Goal: Check status: Check status

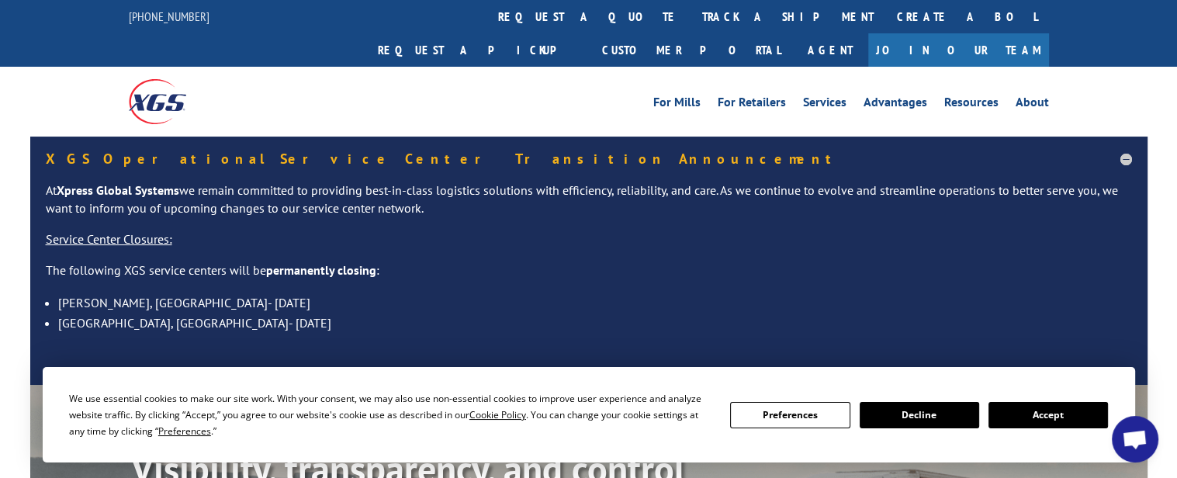
click at [1032, 418] on button "Accept" at bounding box center [1047, 415] width 119 height 26
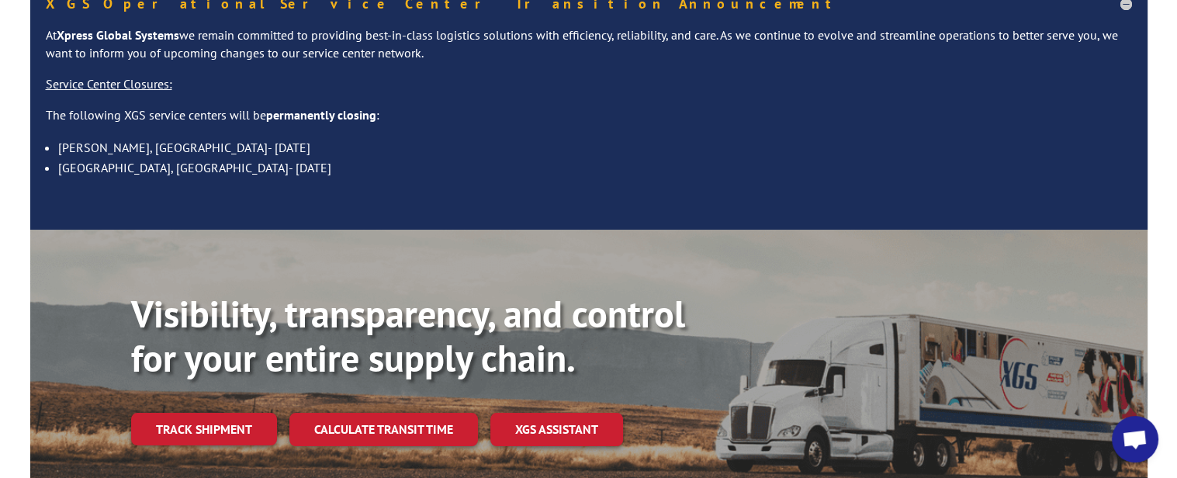
scroll to position [310, 0]
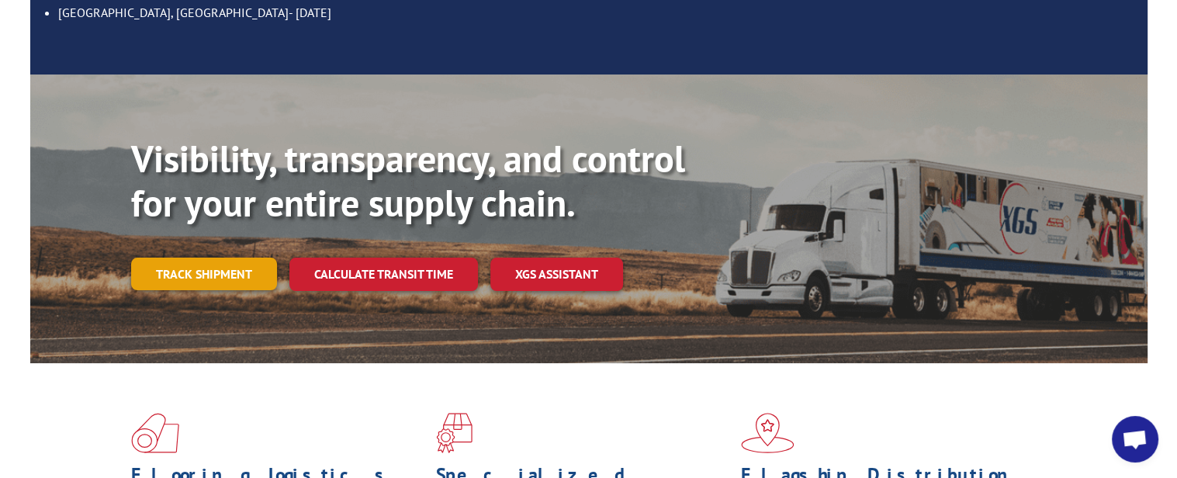
click at [214, 258] on link "Track shipment" at bounding box center [204, 274] width 146 height 33
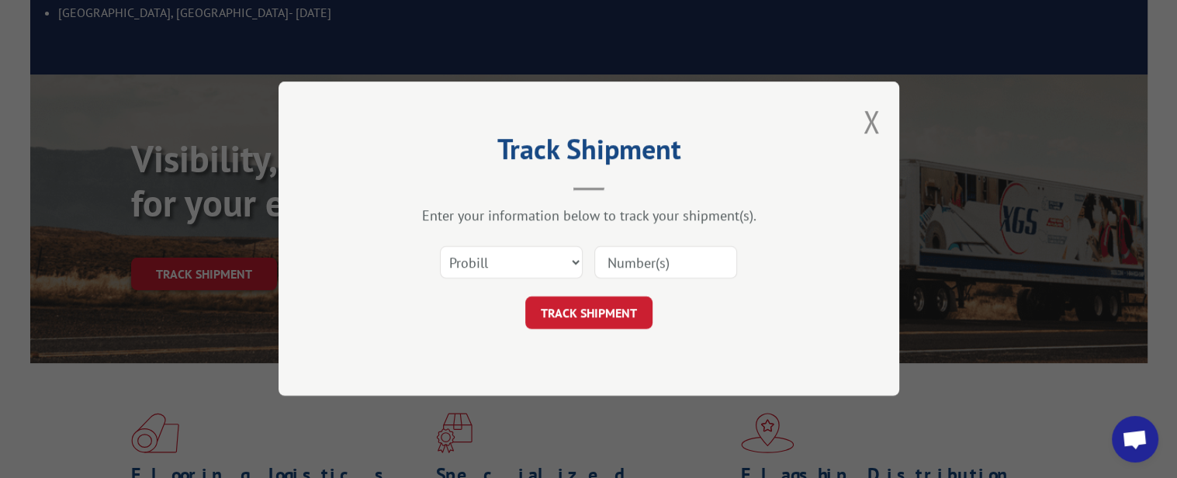
click at [663, 261] on input at bounding box center [665, 263] width 143 height 33
paste input "117195"
type input "117195"
drag, startPoint x: 604, startPoint y: 302, endPoint x: 695, endPoint y: 313, distance: 92.3
click at [603, 301] on button "TRACK SHIPMENT" at bounding box center [588, 313] width 127 height 33
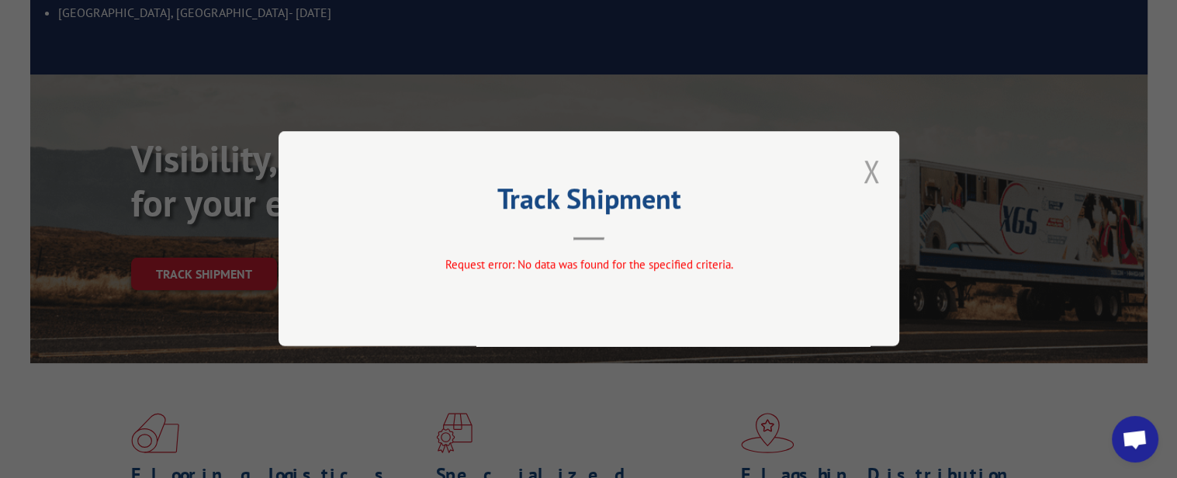
click at [867, 171] on button "Close modal" at bounding box center [871, 170] width 17 height 41
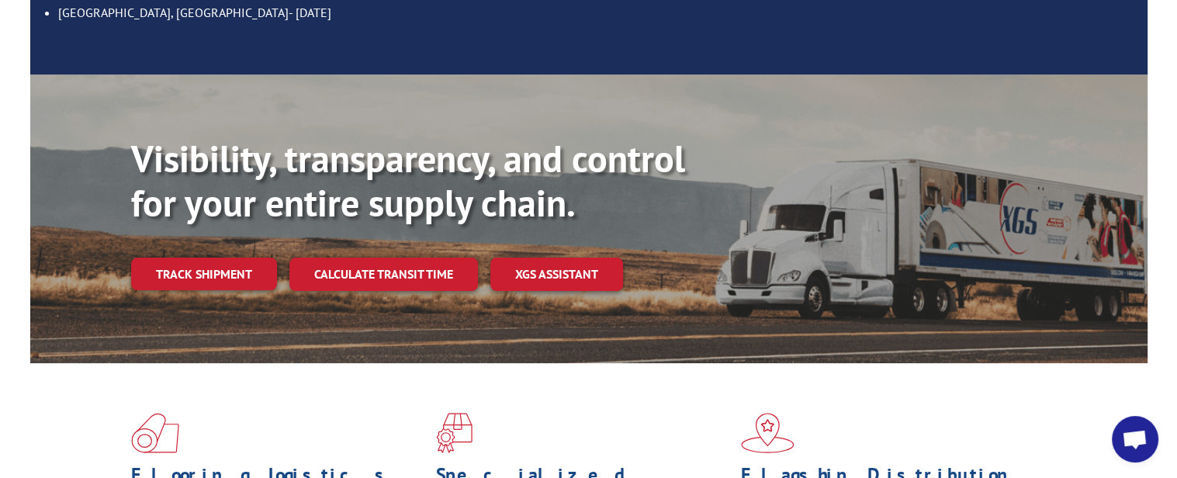
click at [577, 83] on div "Visibility, transparency, and control for your entire supply chain. Track shipm…" at bounding box center [588, 233] width 1117 height 319
